Goal: Task Accomplishment & Management: Manage account settings

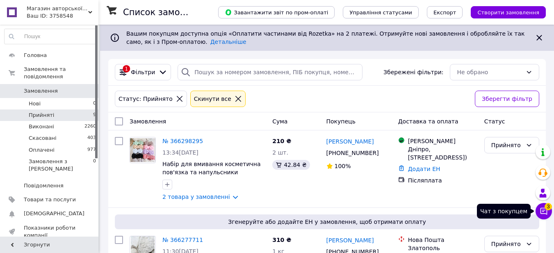
click at [548, 211] on button "Чат з покупцем 3" at bounding box center [544, 211] width 16 height 16
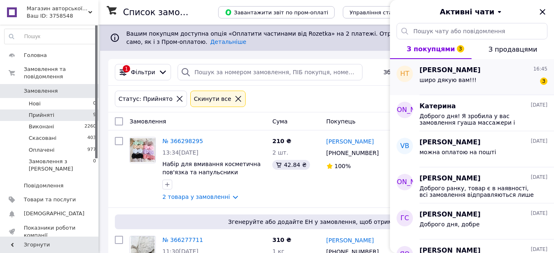
click at [474, 80] on div "широ дякую вам!!! 3" at bounding box center [484, 81] width 128 height 13
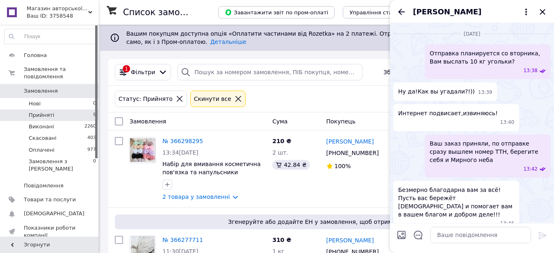
scroll to position [850, 0]
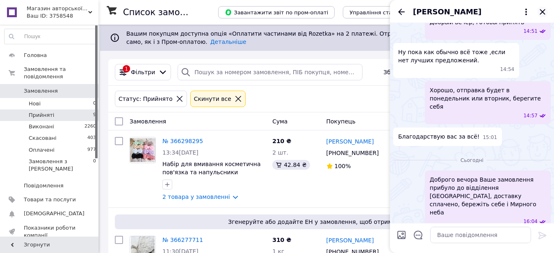
click at [543, 9] on icon "Закрити" at bounding box center [543, 12] width 10 height 10
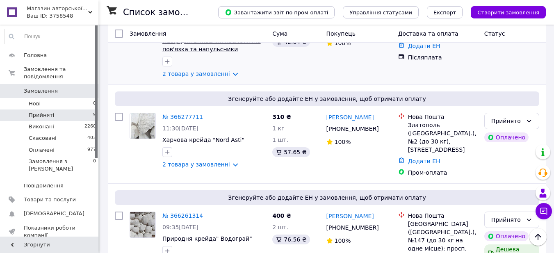
scroll to position [41, 0]
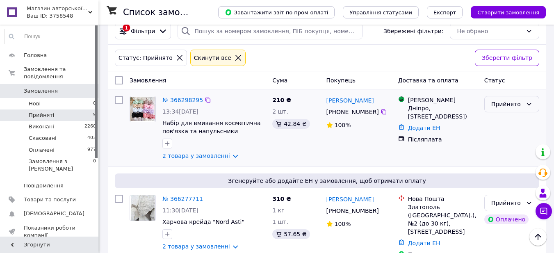
click at [515, 103] on div "Прийнято" at bounding box center [507, 104] width 31 height 9
click at [460, 146] on div "Магазини Rozetka Дніпро, Паникахи ул., 61, (ЖМ Тополь-3) Додати ЕН Післяплата" at bounding box center [438, 128] width 86 height 71
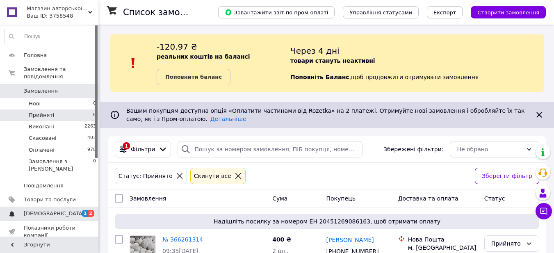
click at [84, 207] on link "[DEMOGRAPHIC_DATA] 1 2" at bounding box center [50, 214] width 101 height 14
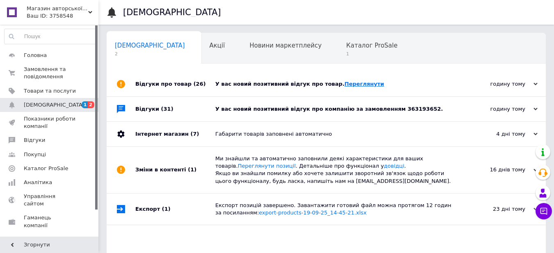
click at [347, 81] on link "Переглянути" at bounding box center [365, 84] width 40 height 6
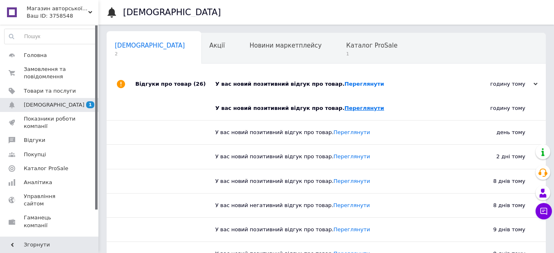
click at [345, 105] on link "Переглянути" at bounding box center [365, 108] width 40 height 6
click at [338, 56] on div "Каталог ProSale 1" at bounding box center [376, 48] width 76 height 31
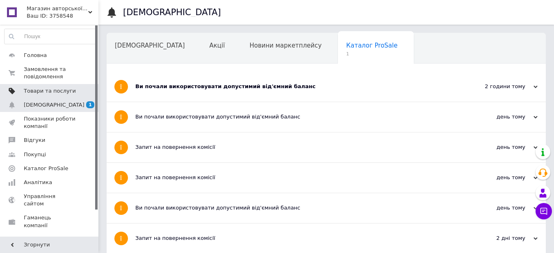
click at [45, 92] on span "Товари та послуги" at bounding box center [50, 90] width 52 height 7
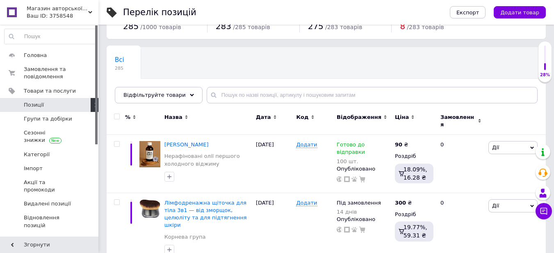
scroll to position [41, 0]
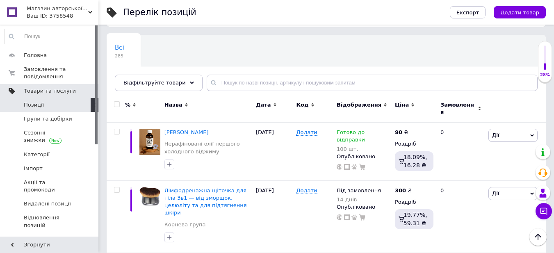
click at [62, 89] on span "Товари та послуги" at bounding box center [50, 90] width 52 height 7
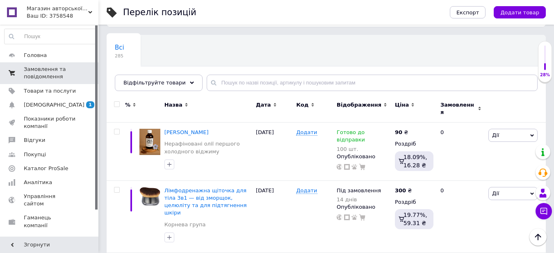
click at [67, 72] on span "Замовлення та повідомлення" at bounding box center [50, 73] width 52 height 15
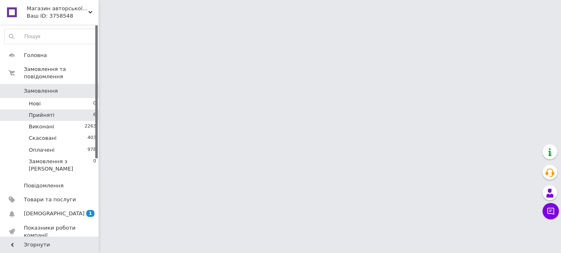
click at [92, 110] on li "Прийняті 6" at bounding box center [50, 115] width 101 height 11
click at [90, 110] on li "Прийняті 6" at bounding box center [50, 115] width 101 height 11
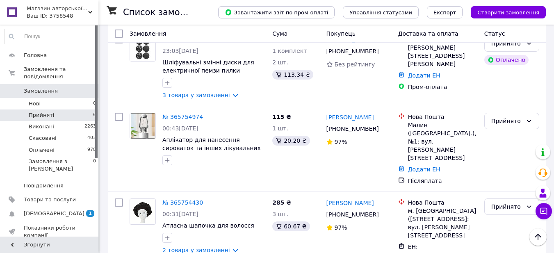
scroll to position [328, 0]
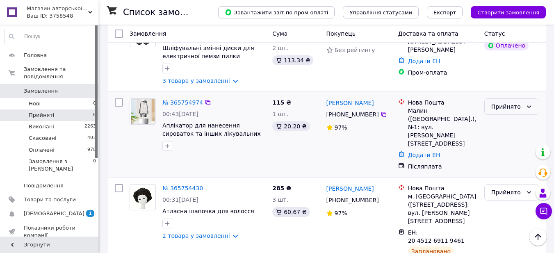
click at [517, 102] on div "Прийнято" at bounding box center [507, 106] width 31 height 9
click at [509, 102] on li "Виконано" at bounding box center [512, 100] width 54 height 15
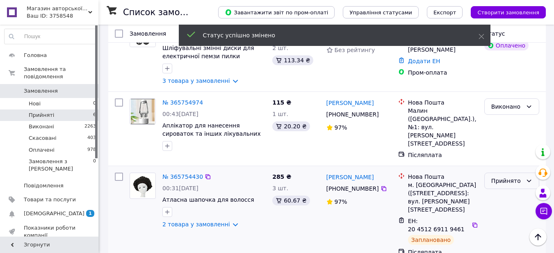
click at [515, 176] on div "Прийнято" at bounding box center [507, 180] width 31 height 9
click at [511, 163] on li "Виконано" at bounding box center [512, 166] width 54 height 15
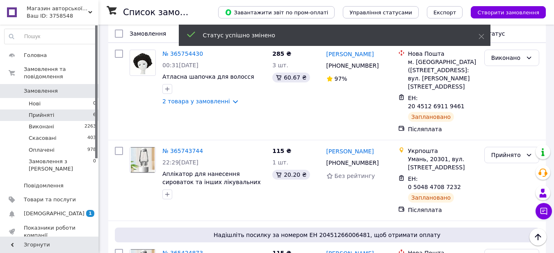
scroll to position [472, 0]
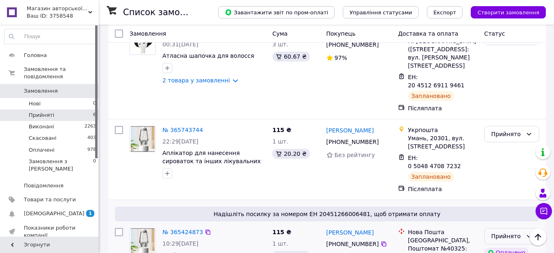
click at [504, 232] on div "Прийнято" at bounding box center [507, 236] width 31 height 9
click at [502, 195] on li "Виконано" at bounding box center [512, 197] width 54 height 15
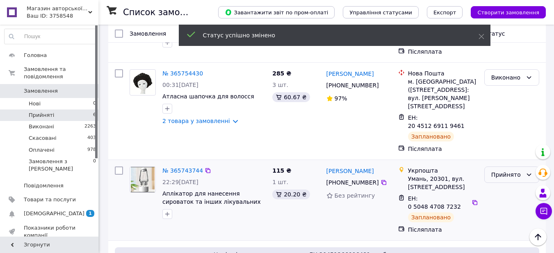
scroll to position [431, 0]
click at [515, 171] on div "Прийнято" at bounding box center [507, 175] width 31 height 9
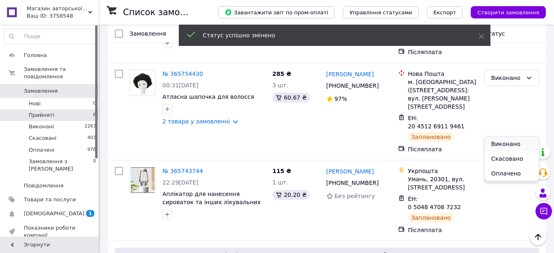
click at [513, 145] on li "Виконано" at bounding box center [512, 144] width 54 height 15
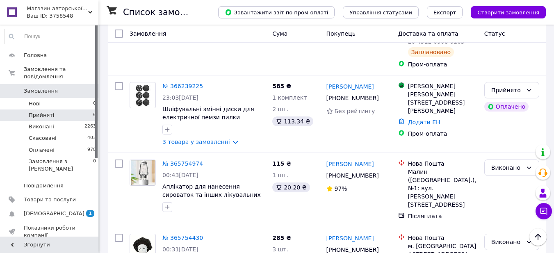
scroll to position [308, 0]
